Goal: Check status: Check status

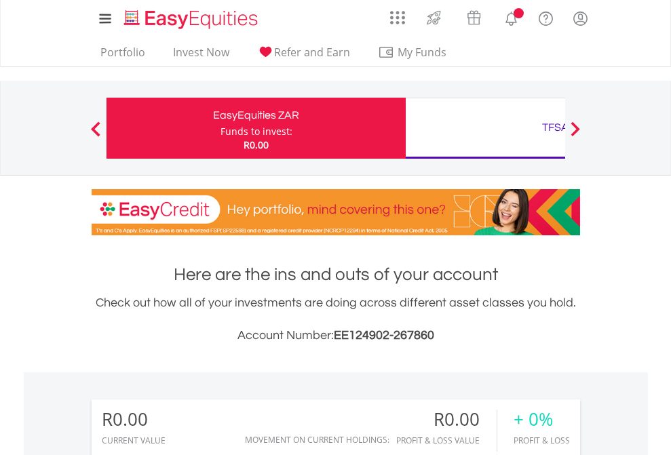
scroll to position [130, 213]
click at [220, 128] on div "Funds to invest:" at bounding box center [256, 132] width 72 height 14
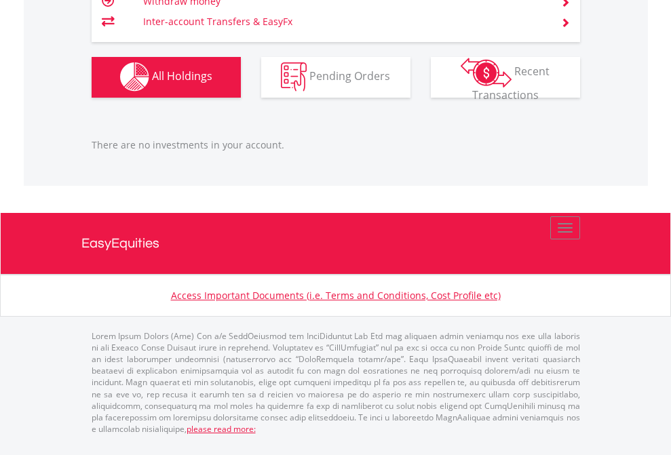
scroll to position [130, 213]
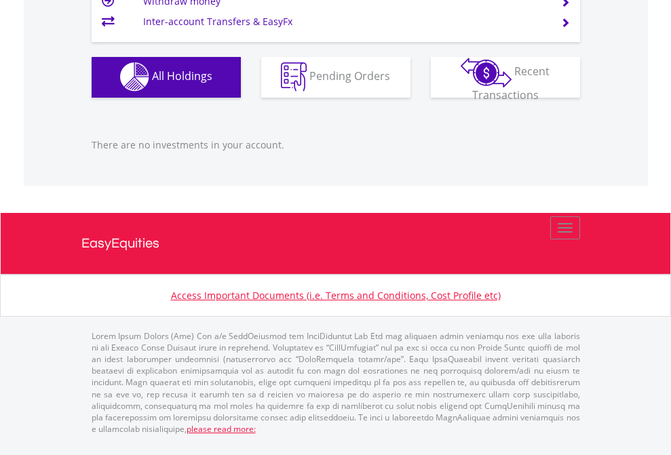
scroll to position [130, 213]
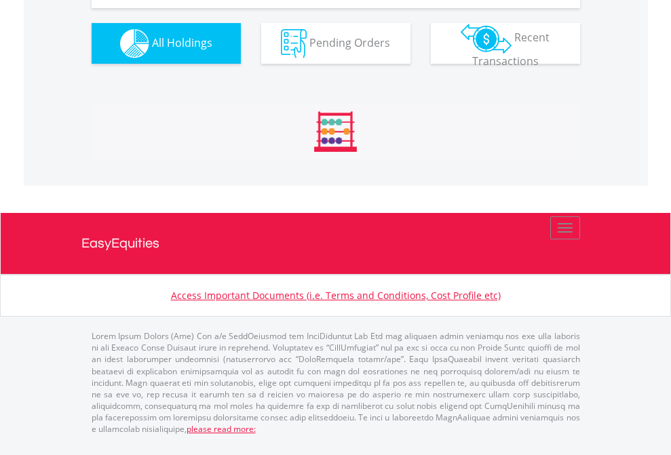
scroll to position [1535, 0]
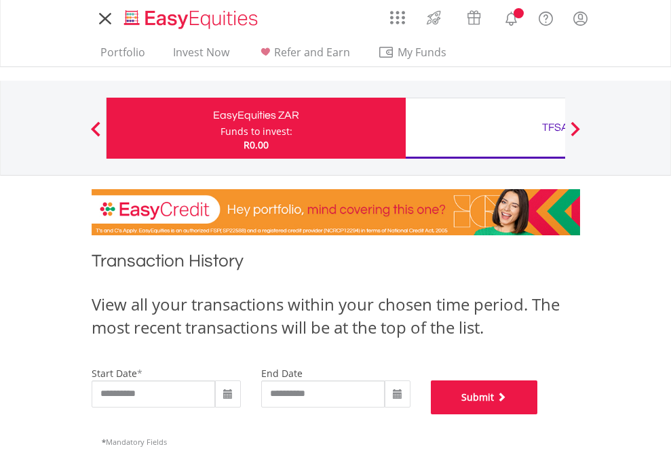
click at [538, 414] on button "Submit" at bounding box center [484, 397] width 107 height 34
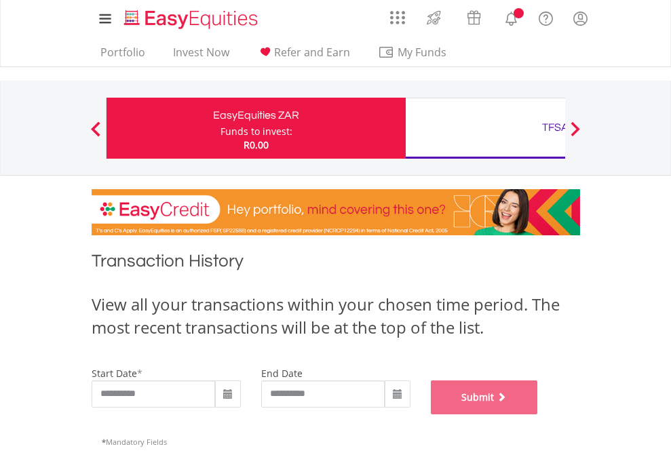
scroll to position [550, 0]
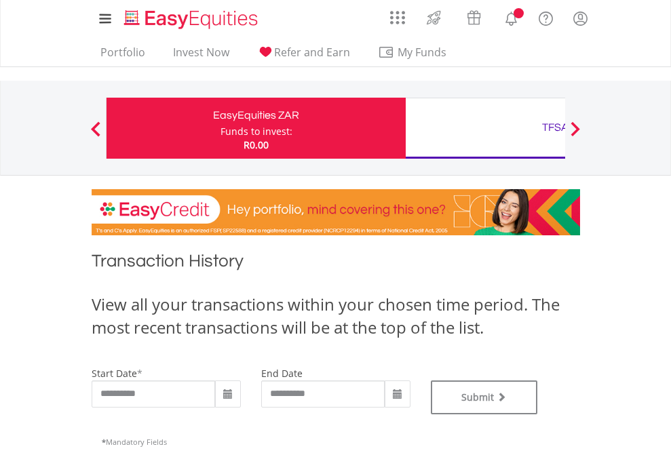
click at [485, 128] on div "TFSA" at bounding box center [555, 127] width 283 height 19
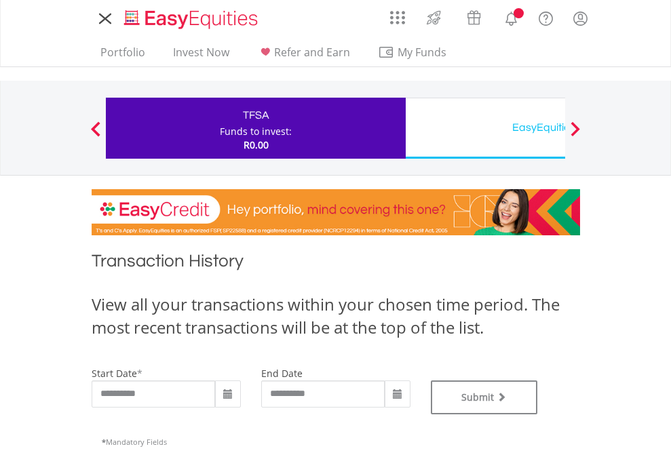
type input "**********"
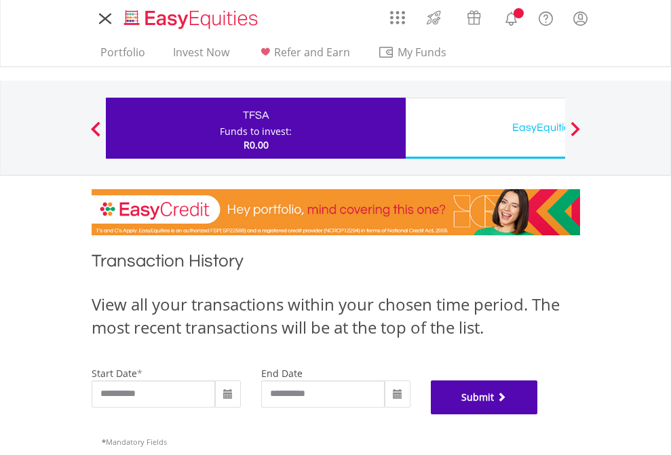
click at [538, 414] on button "Submit" at bounding box center [484, 397] width 107 height 34
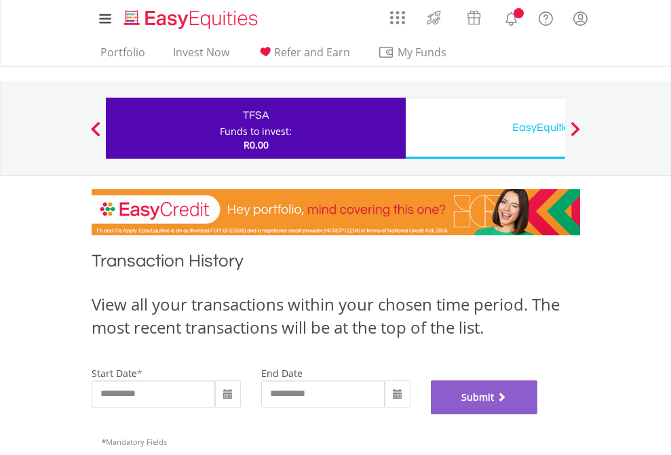
scroll to position [550, 0]
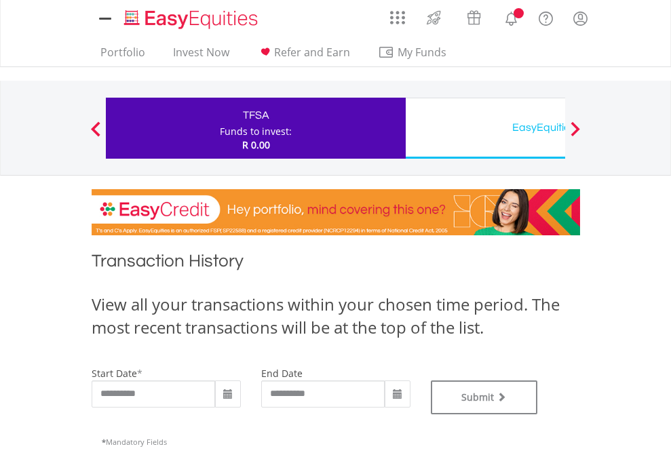
click at [485, 128] on div "EasyEquities USD" at bounding box center [555, 127] width 283 height 19
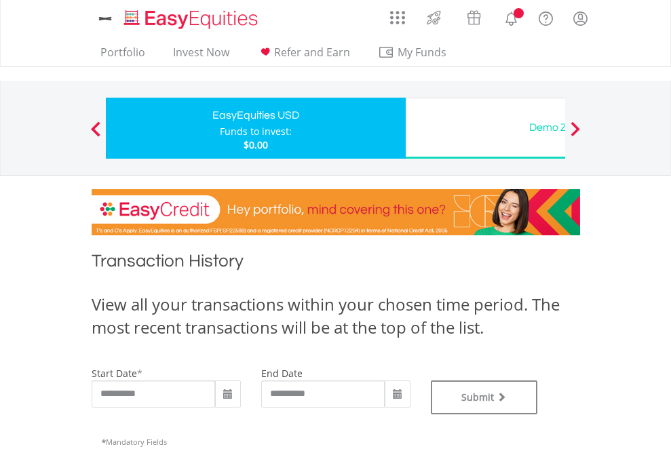
type input "**********"
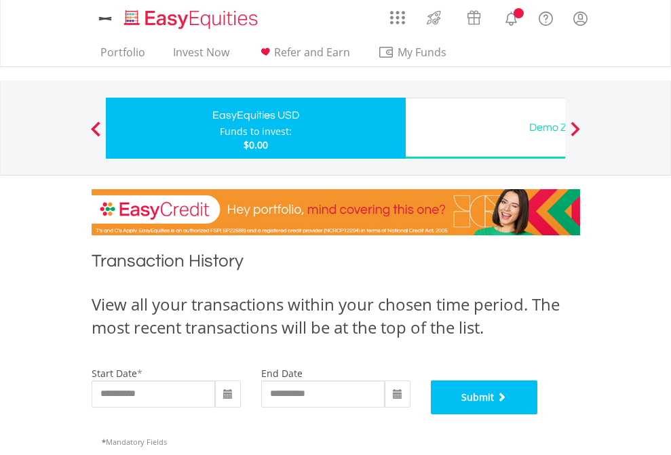
click at [538, 414] on button "Submit" at bounding box center [484, 397] width 107 height 34
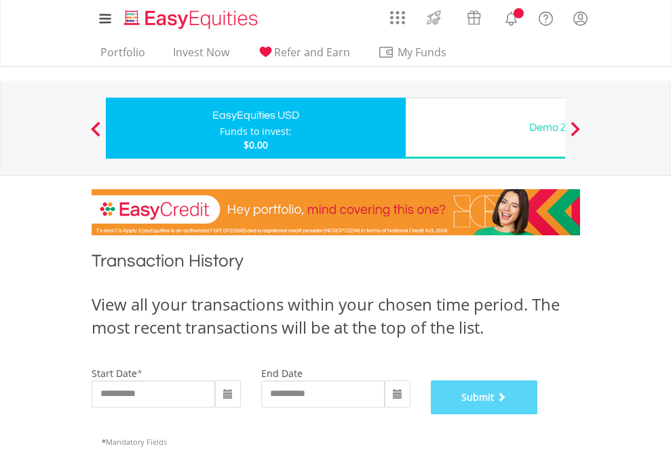
scroll to position [550, 0]
